Goal: Navigation & Orientation: Find specific page/section

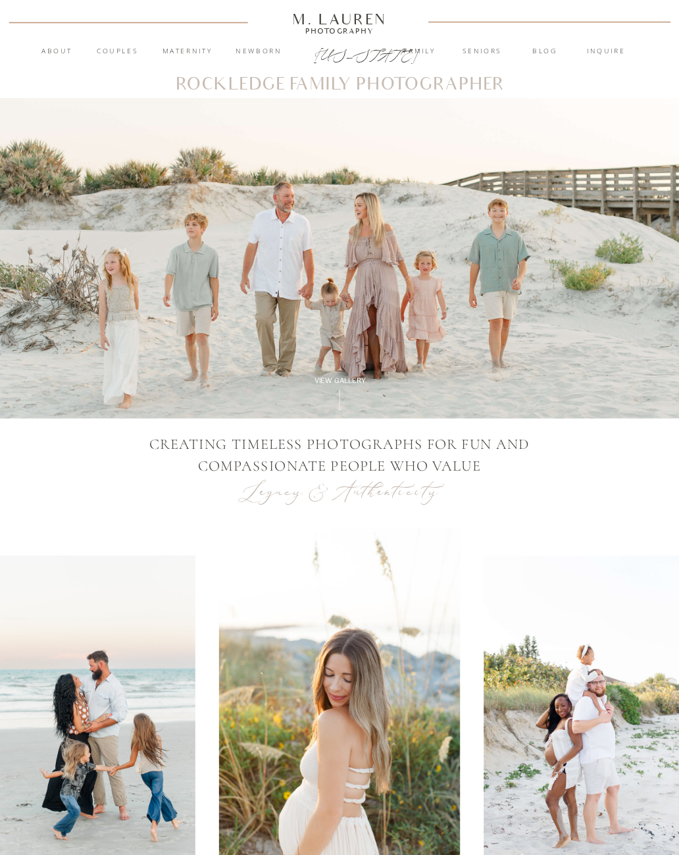
click at [48, 47] on nav "About" at bounding box center [56, 51] width 43 height 11
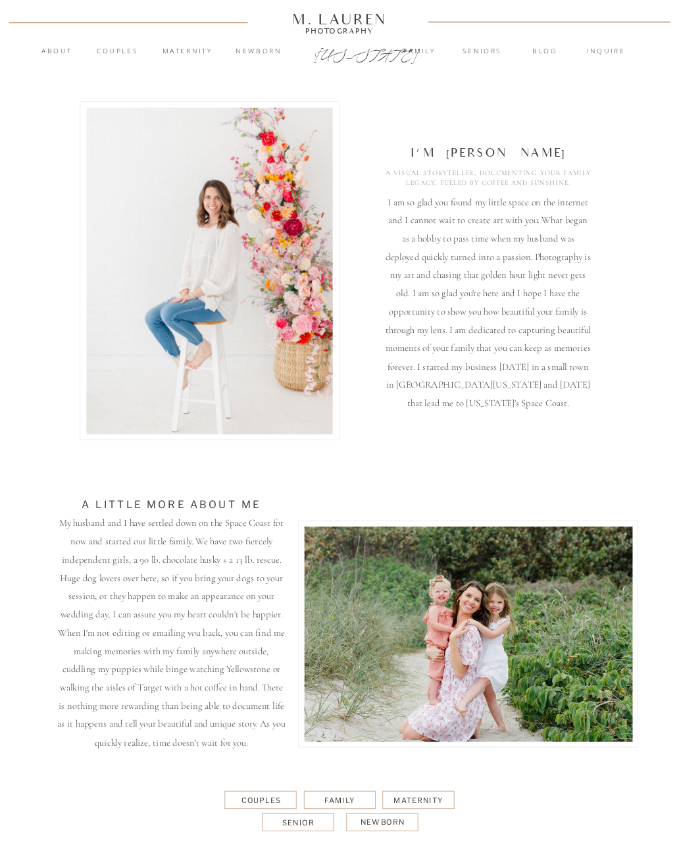
click at [115, 52] on nav "Couples" at bounding box center [117, 51] width 61 height 11
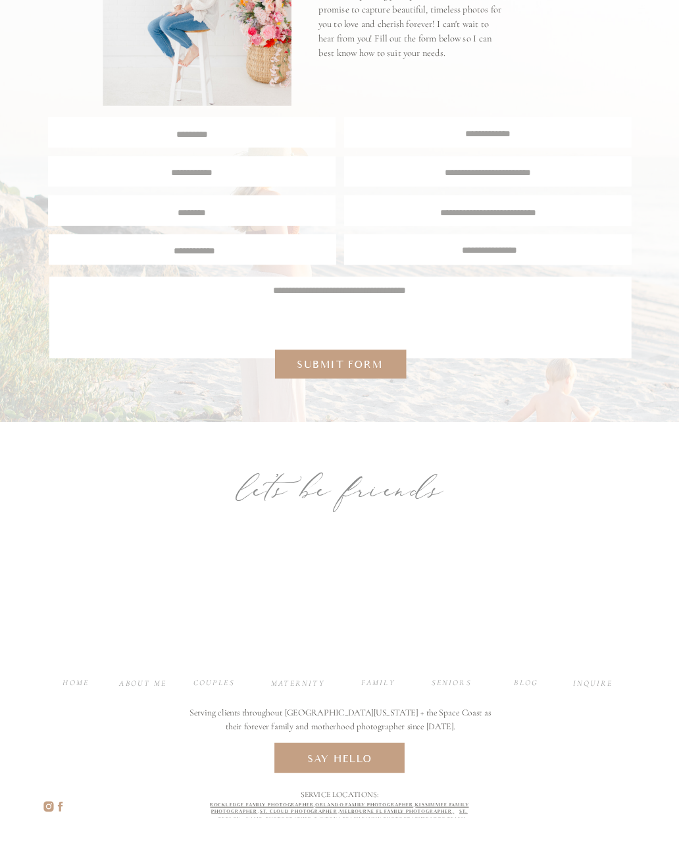
scroll to position [4546, 0]
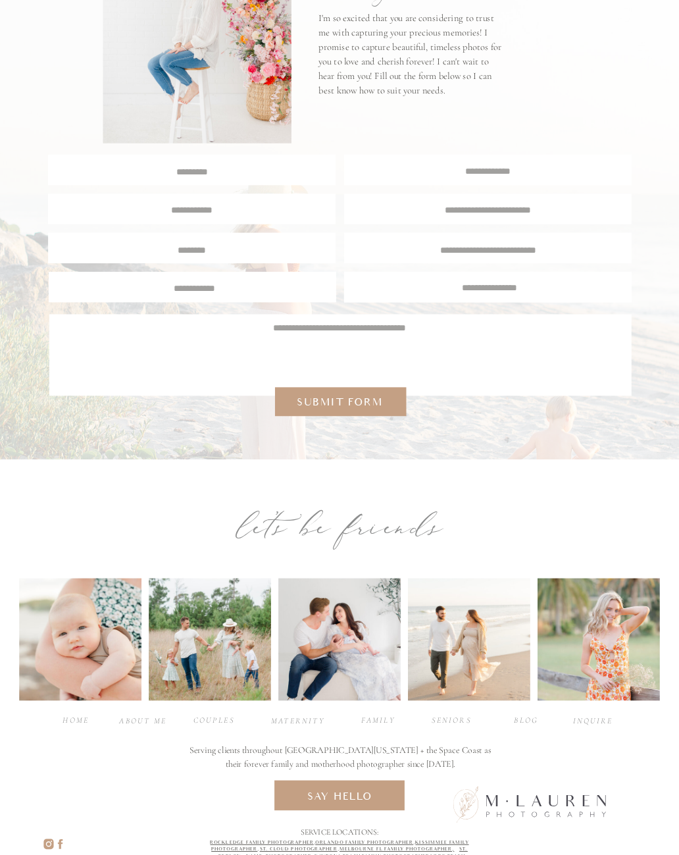
click at [315, 716] on div "maternity" at bounding box center [296, 721] width 51 height 11
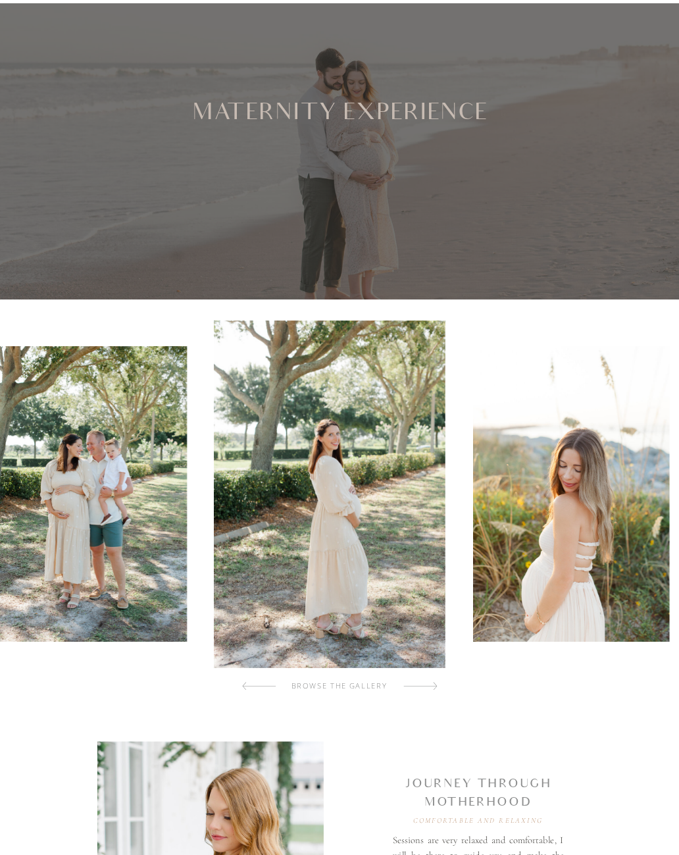
scroll to position [74, 0]
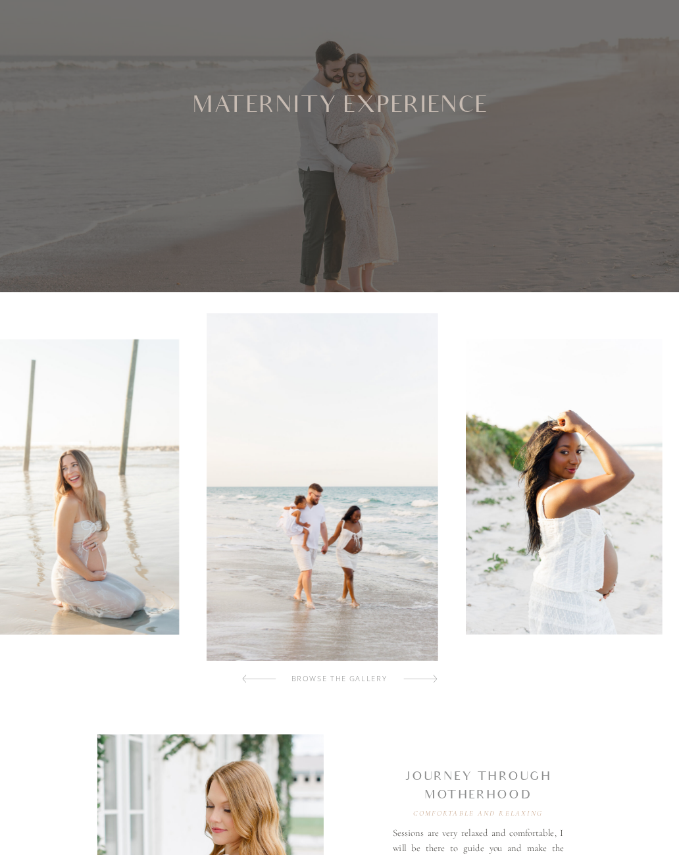
click at [631, 447] on div at bounding box center [339, 487] width 685 height 348
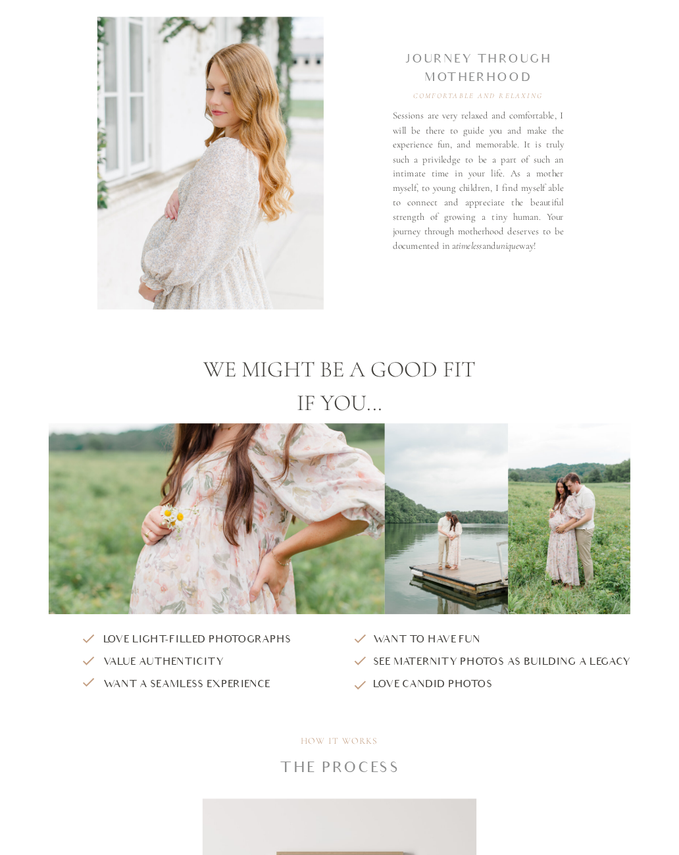
scroll to position [0, 0]
